Goal: Task Accomplishment & Management: Complete application form

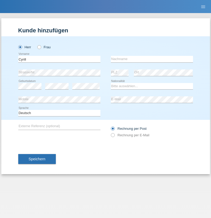
type input "Cyrill"
click at [152, 59] on input "text" at bounding box center [152, 59] width 82 height 7
type input "Stauffer"
select select "CH"
radio input "true"
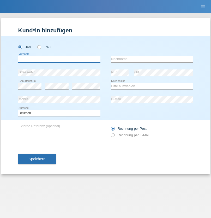
click at [59, 59] on input "text" at bounding box center [59, 59] width 82 height 7
type input "[PERSON_NAME]"
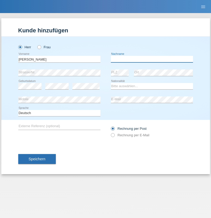
click at [152, 59] on input "text" at bounding box center [152, 59] width 82 height 7
type input "[PERSON_NAME] Novo"
select select "PT"
select select "C"
select select "21"
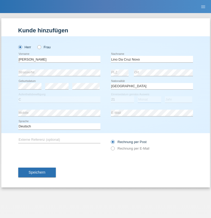
select select "12"
select select "2012"
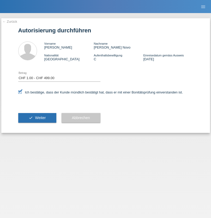
select select "1"
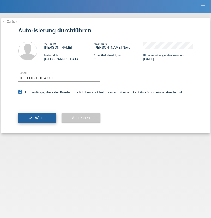
click at [37, 118] on span "Weiter" at bounding box center [40, 118] width 11 height 4
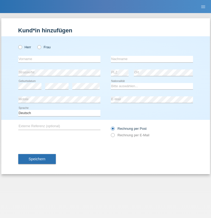
radio input "true"
click at [59, 59] on input "text" at bounding box center [59, 59] width 82 height 7
type input "Sandor"
click at [152, 59] on input "text" at bounding box center [152, 59] width 82 height 7
type input "Pérez Malpica"
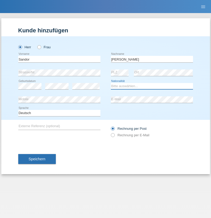
select select "CU"
select select "C"
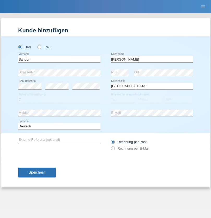
select select "23"
select select "05"
select select "2021"
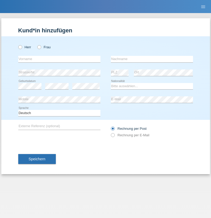
radio input "true"
click at [59, 59] on input "text" at bounding box center [59, 59] width 82 height 7
type input "Milorad"
click at [152, 59] on input "text" at bounding box center [152, 59] width 82 height 7
type input "Katic"
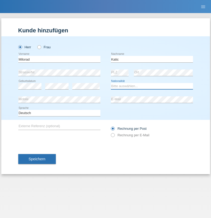
select select "CH"
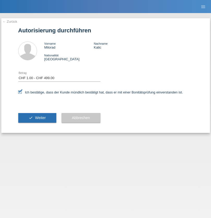
select select "1"
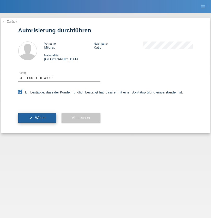
click at [37, 118] on span "Weiter" at bounding box center [40, 118] width 11 height 4
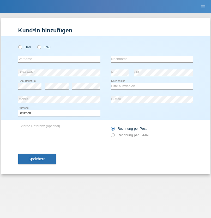
radio input "true"
click at [59, 59] on input "text" at bounding box center [59, 59] width 82 height 7
type input "[PERSON_NAME]"
click at [152, 59] on input "text" at bounding box center [152, 59] width 82 height 7
type input "Gorecki"
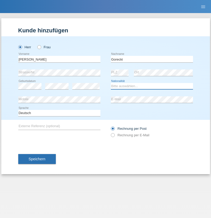
select select "PL"
select select "C"
select select "01"
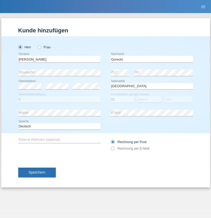
select select "01"
select select "2010"
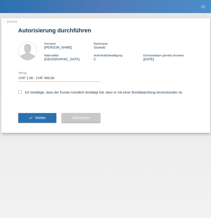
select select "1"
checkbox input "true"
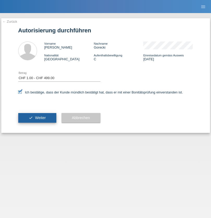
click at [37, 118] on span "Weiter" at bounding box center [40, 118] width 11 height 4
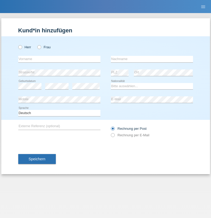
radio input "true"
click at [59, 59] on input "text" at bounding box center [59, 59] width 82 height 7
type input "Viola"
click at [152, 59] on input "text" at bounding box center [152, 59] width 82 height 7
type input "Gorecki"
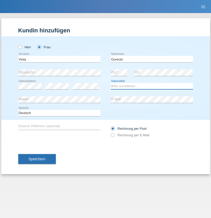
select select "CH"
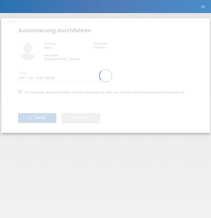
select select "1"
